Goal: Navigation & Orientation: Find specific page/section

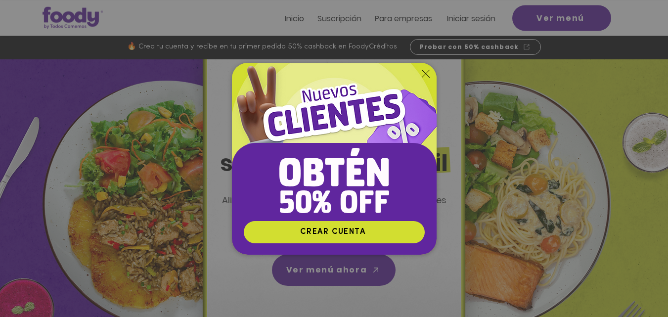
click at [425, 70] on icon "Volver al sitio" at bounding box center [426, 74] width 8 height 8
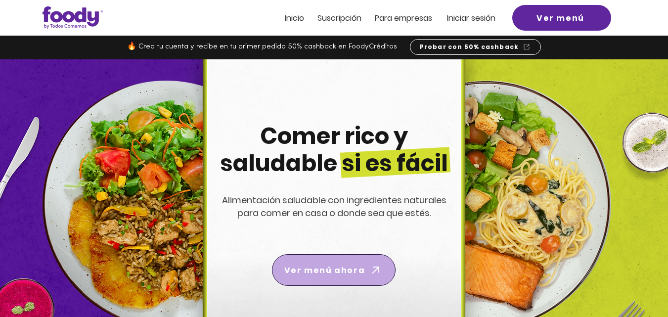
click at [328, 271] on span "Ver menú ahora" at bounding box center [324, 270] width 81 height 12
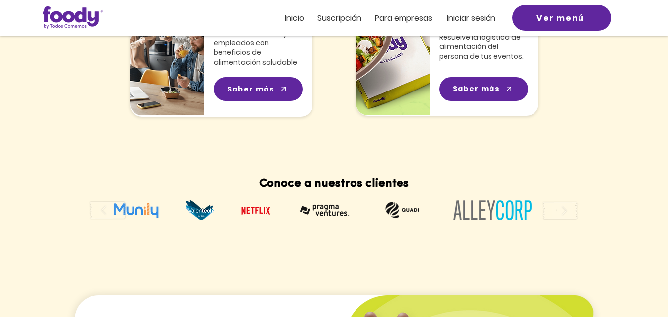
scroll to position [465, 0]
